Goal: Transaction & Acquisition: Subscribe to service/newsletter

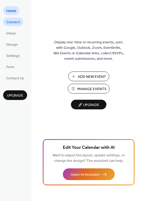
click at [17, 24] on span "Connect" at bounding box center [13, 22] width 14 height 5
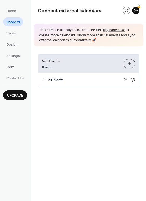
click at [80, 65] on div "Remove" at bounding box center [80, 66] width 77 height 5
click at [73, 75] on div "All Events" at bounding box center [88, 80] width 101 height 14
click at [54, 78] on span "All Events" at bounding box center [86, 79] width 76 height 5
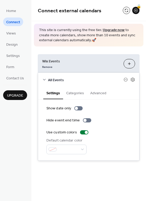
click at [77, 93] on button "Categories" at bounding box center [75, 93] width 24 height 12
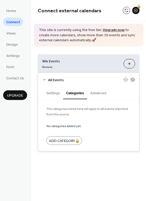
click at [94, 93] on button "Advanced" at bounding box center [98, 93] width 22 height 12
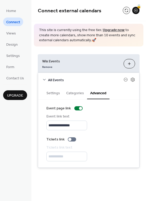
click at [54, 90] on button "Settings" at bounding box center [53, 93] width 20 height 12
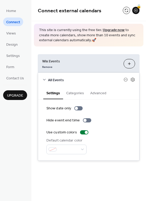
click at [56, 79] on span "All Events" at bounding box center [86, 79] width 76 height 5
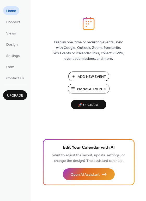
click at [12, 11] on span "Home" at bounding box center [11, 10] width 10 height 5
click at [15, 20] on span "Connect" at bounding box center [13, 22] width 14 height 5
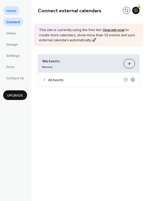
click at [13, 8] on span "Home" at bounding box center [11, 10] width 10 height 5
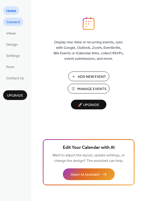
click at [14, 18] on link "Connect" at bounding box center [13, 22] width 20 height 9
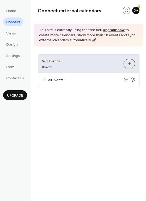
click at [133, 65] on button "Customize" at bounding box center [130, 63] width 12 height 9
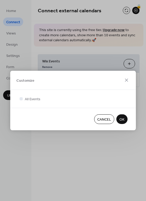
click at [123, 122] on span "OK" at bounding box center [122, 119] width 5 height 5
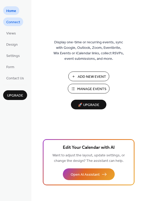
click at [15, 20] on span "Connect" at bounding box center [13, 22] width 14 height 5
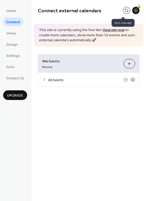
click at [124, 10] on button at bounding box center [126, 10] width 7 height 7
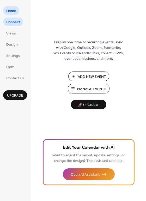
click at [12, 20] on span "Connect" at bounding box center [13, 22] width 14 height 5
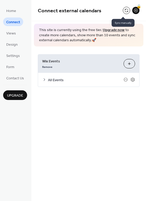
click at [124, 8] on button at bounding box center [126, 10] width 7 height 7
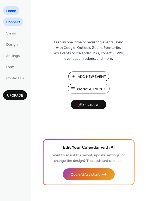
click at [16, 21] on span "Connect" at bounding box center [13, 22] width 14 height 5
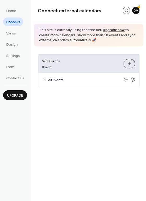
click at [111, 33] on span "This site is currently using the free tier. Upgrade now to create more calendar…" at bounding box center [88, 35] width 99 height 15
click at [112, 32] on span "This site is currently using the free tier. Upgrade now to create more calendar…" at bounding box center [88, 35] width 99 height 15
click at [109, 28] on link "Upgrade now" at bounding box center [114, 30] width 22 height 7
